Goal: Navigation & Orientation: Find specific page/section

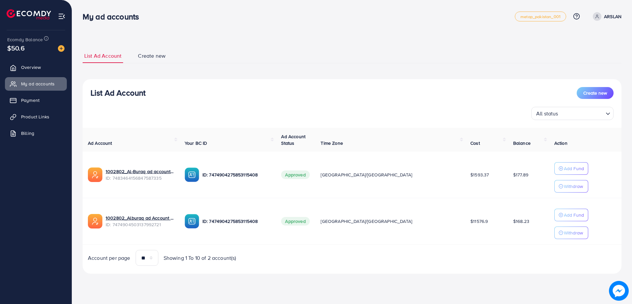
drag, startPoint x: 0, startPoint y: 0, endPoint x: 203, endPoint y: 23, distance: 203.9
click at [203, 23] on div "My ad accounts metap_pakistan_001 Help Center Contact Support Plans and Pricing…" at bounding box center [352, 16] width 539 height 18
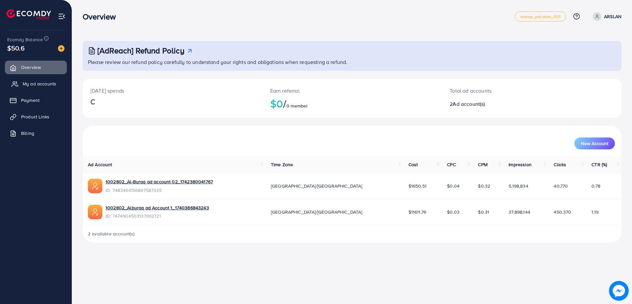
click at [56, 81] on span "My ad accounts" at bounding box center [40, 83] width 34 height 7
